Goal: Find specific page/section: Find specific page/section

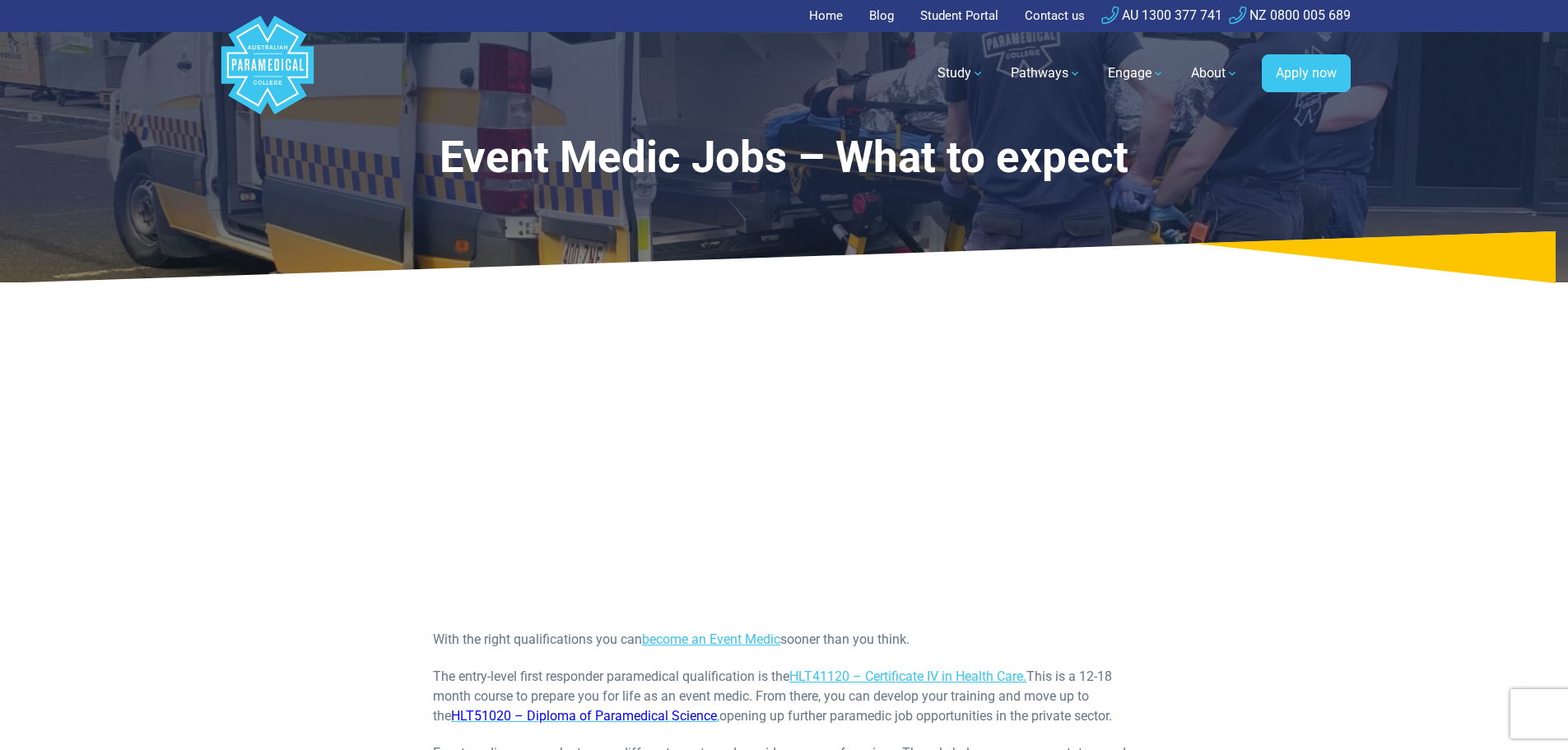
click at [832, 17] on link "Home" at bounding box center [831, 16] width 43 height 32
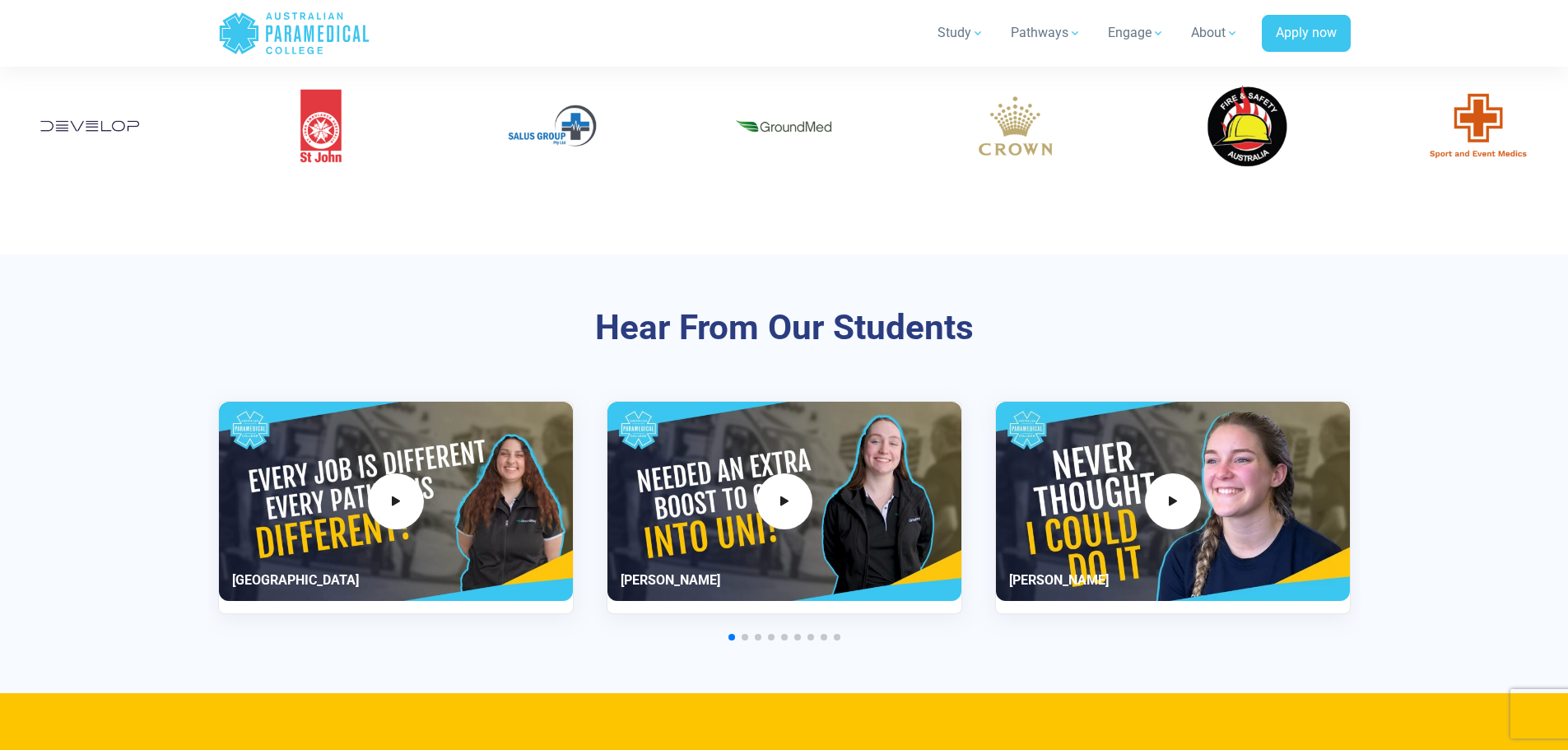
scroll to position [4446, 0]
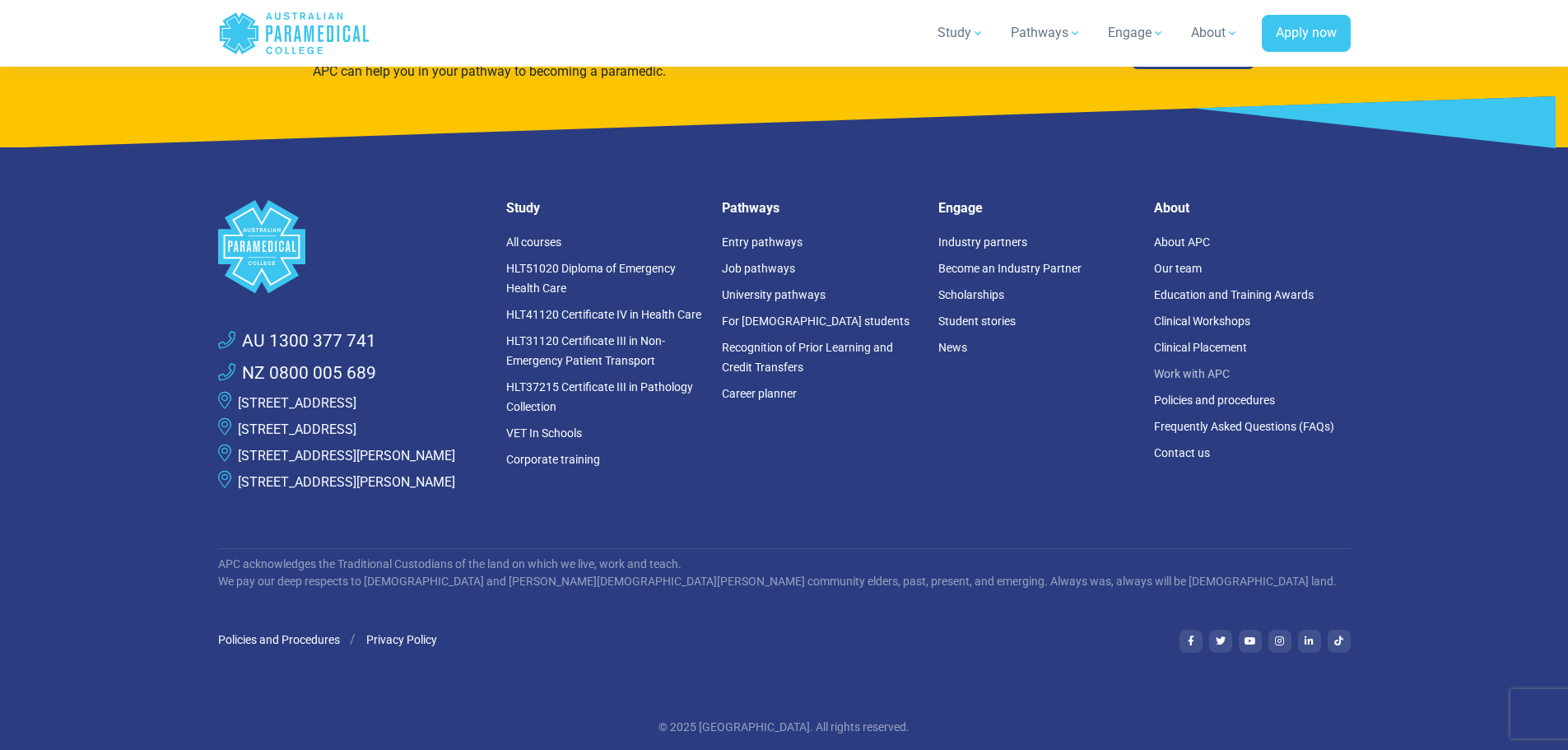
click at [1226, 371] on link "Work with APC" at bounding box center [1191, 374] width 76 height 13
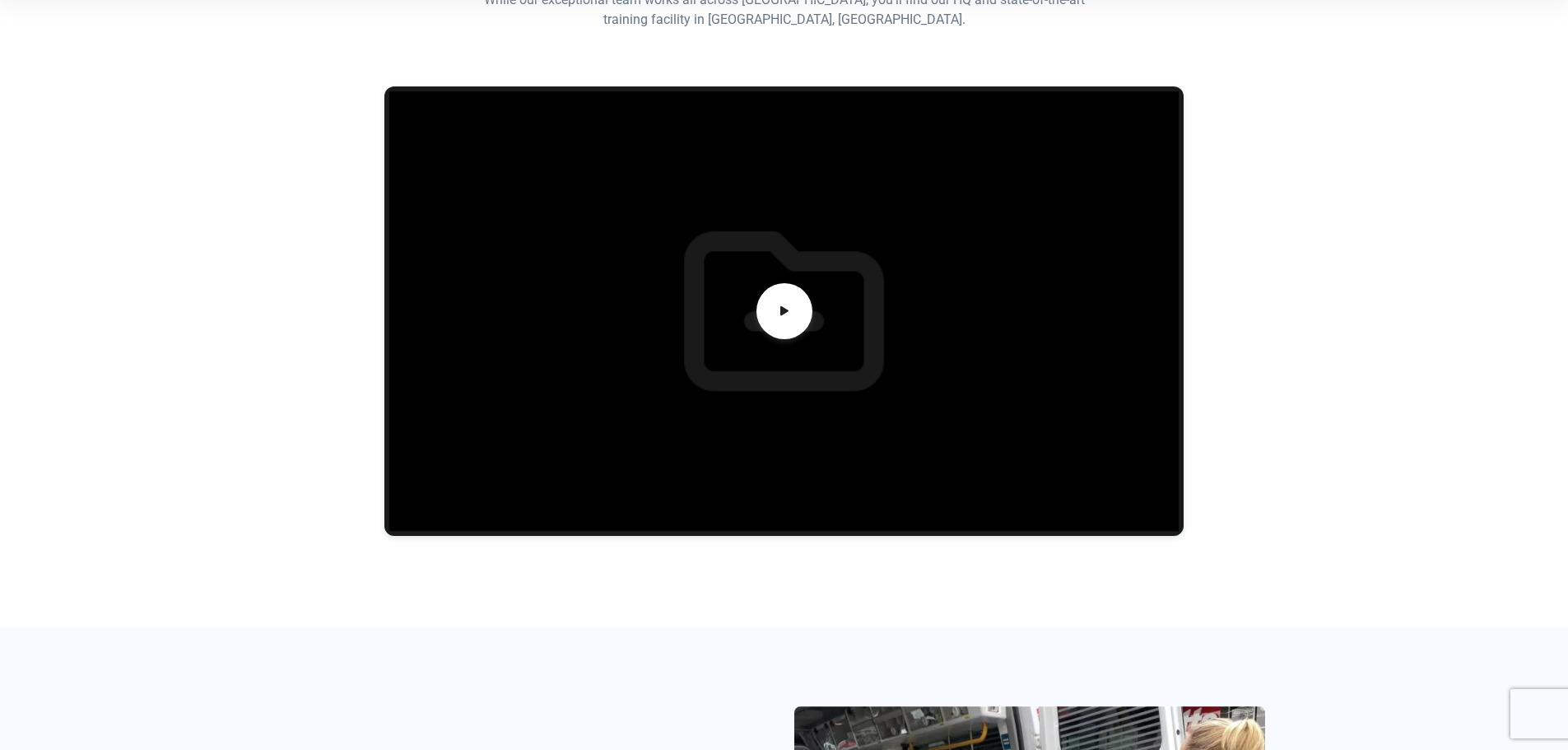
scroll to position [494, 0]
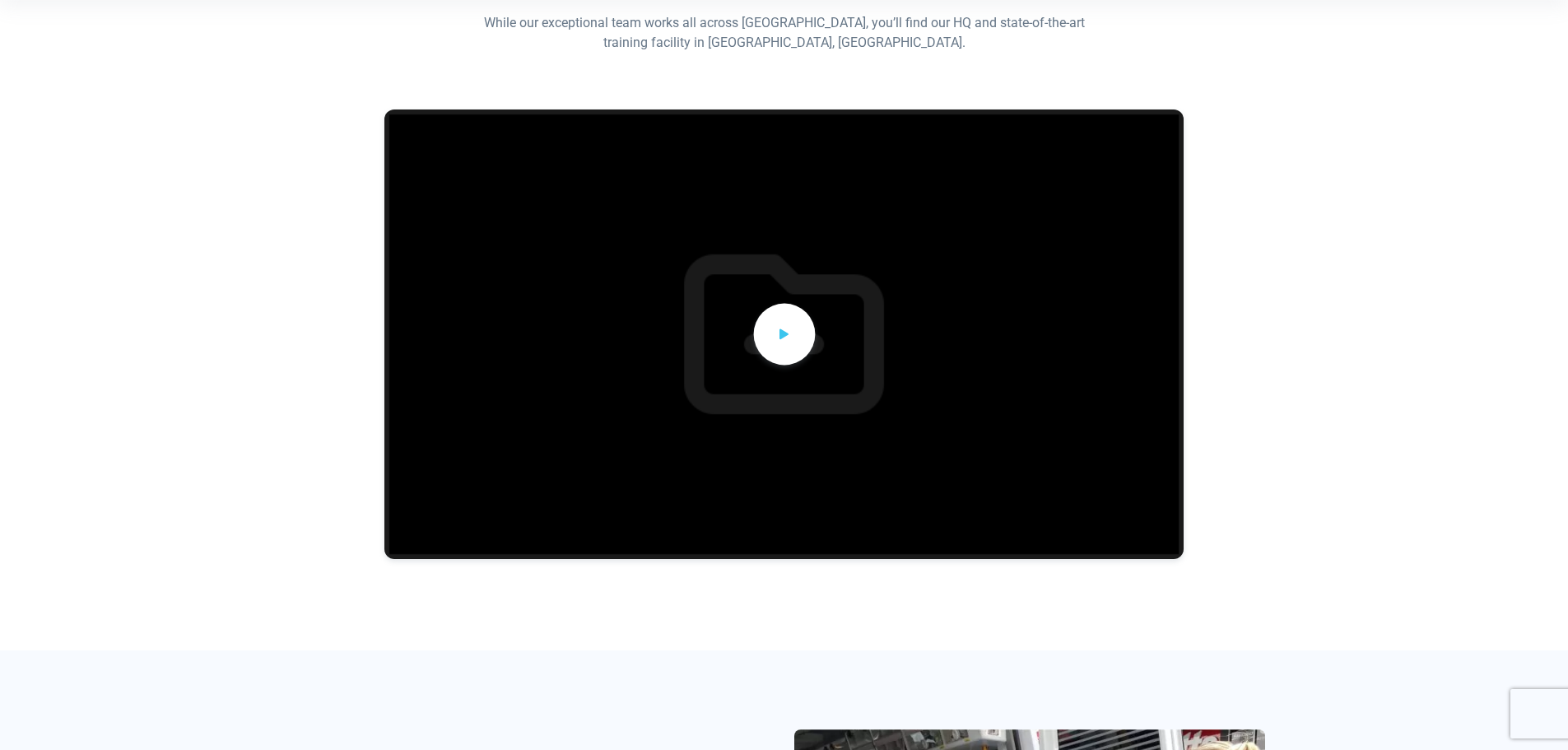
click at [768, 336] on span at bounding box center [784, 334] width 62 height 62
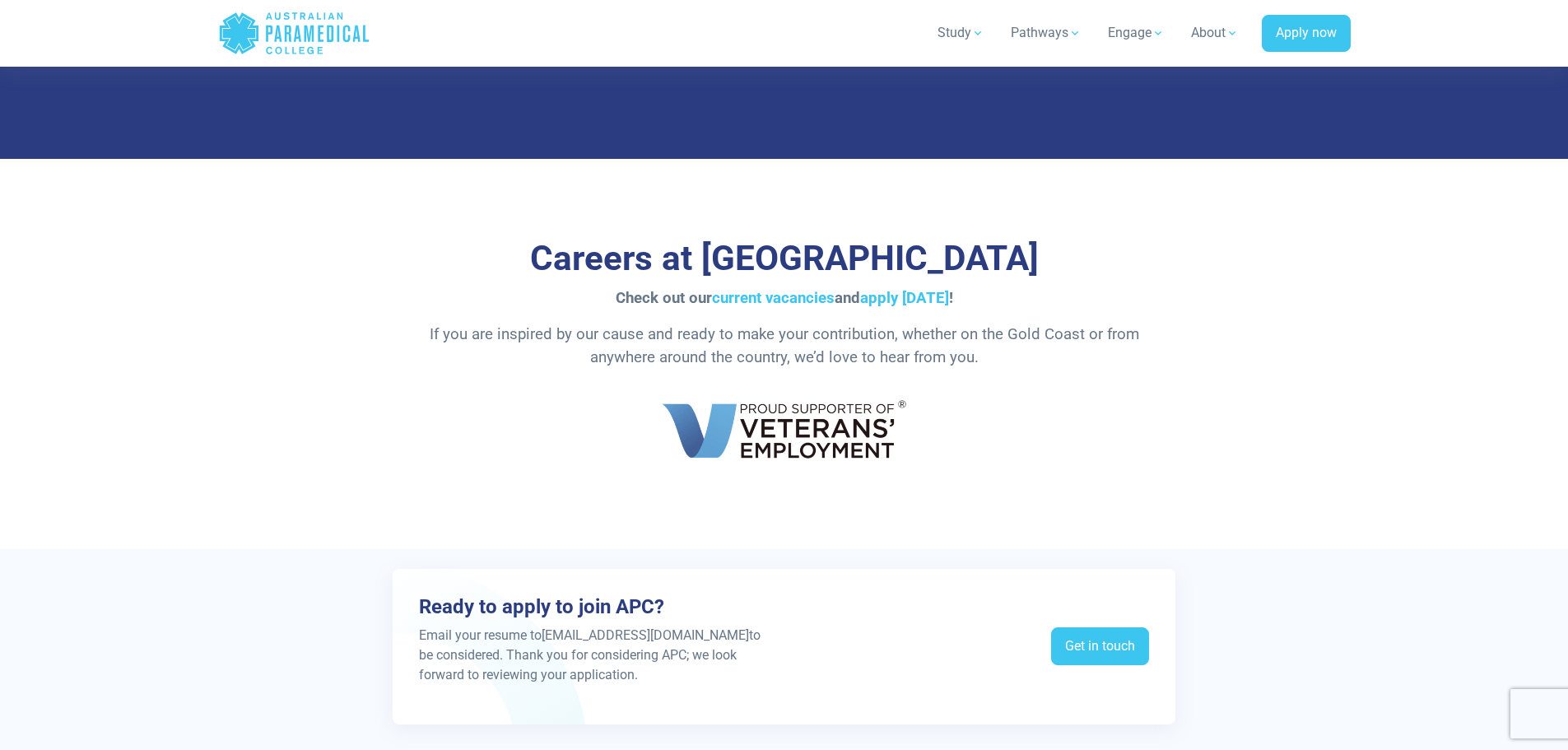
scroll to position [2717, 0]
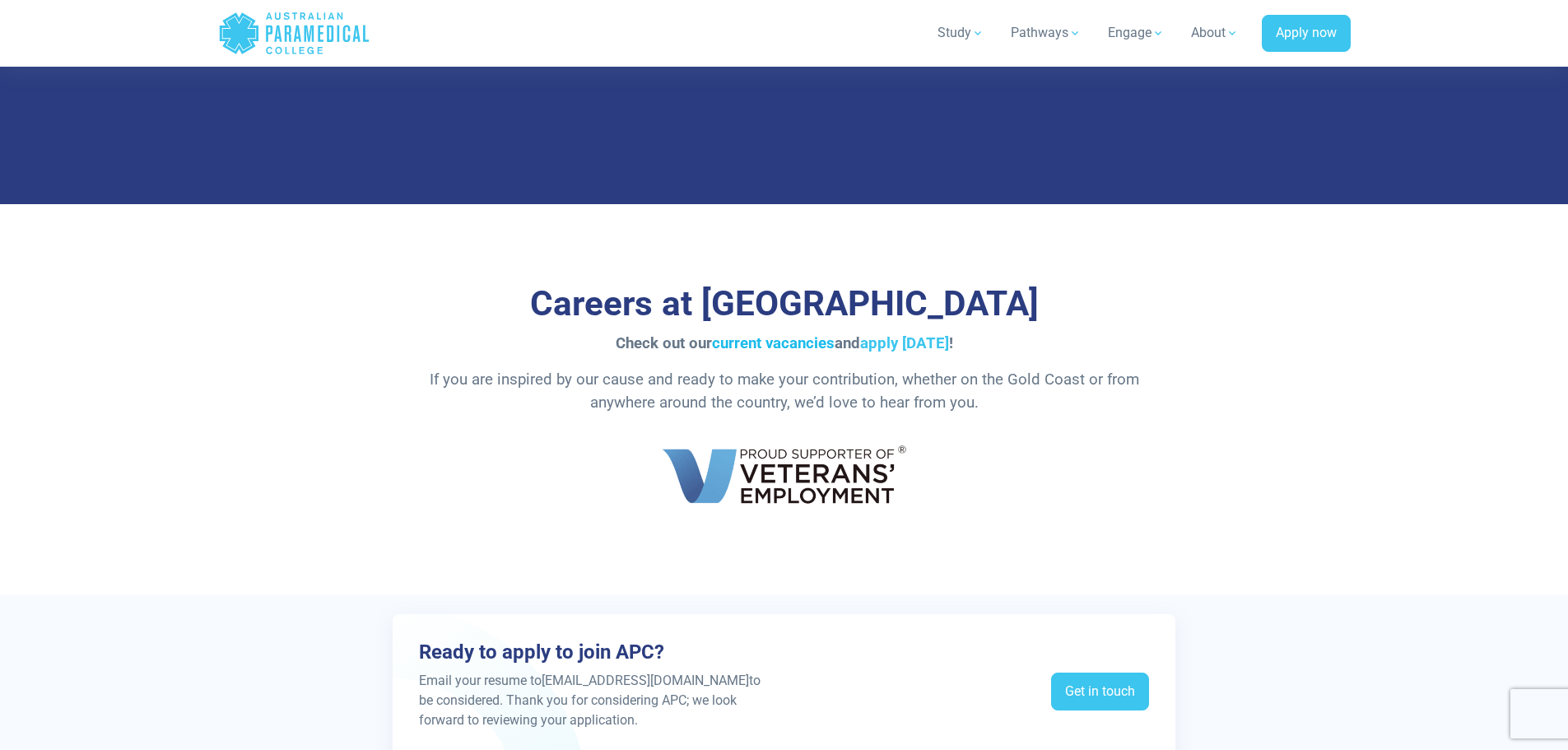
click at [778, 337] on link "current vacancies" at bounding box center [773, 343] width 123 height 18
